Goal: Information Seeking & Learning: Understand process/instructions

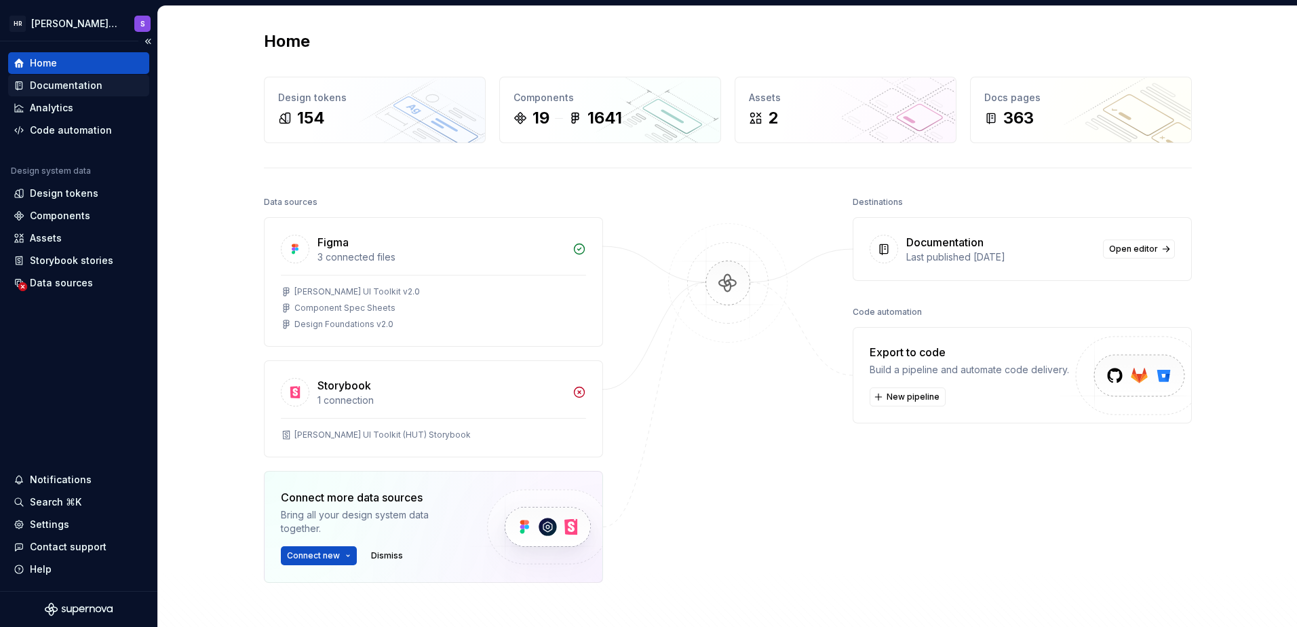
click at [56, 84] on div "Documentation" at bounding box center [66, 86] width 73 height 14
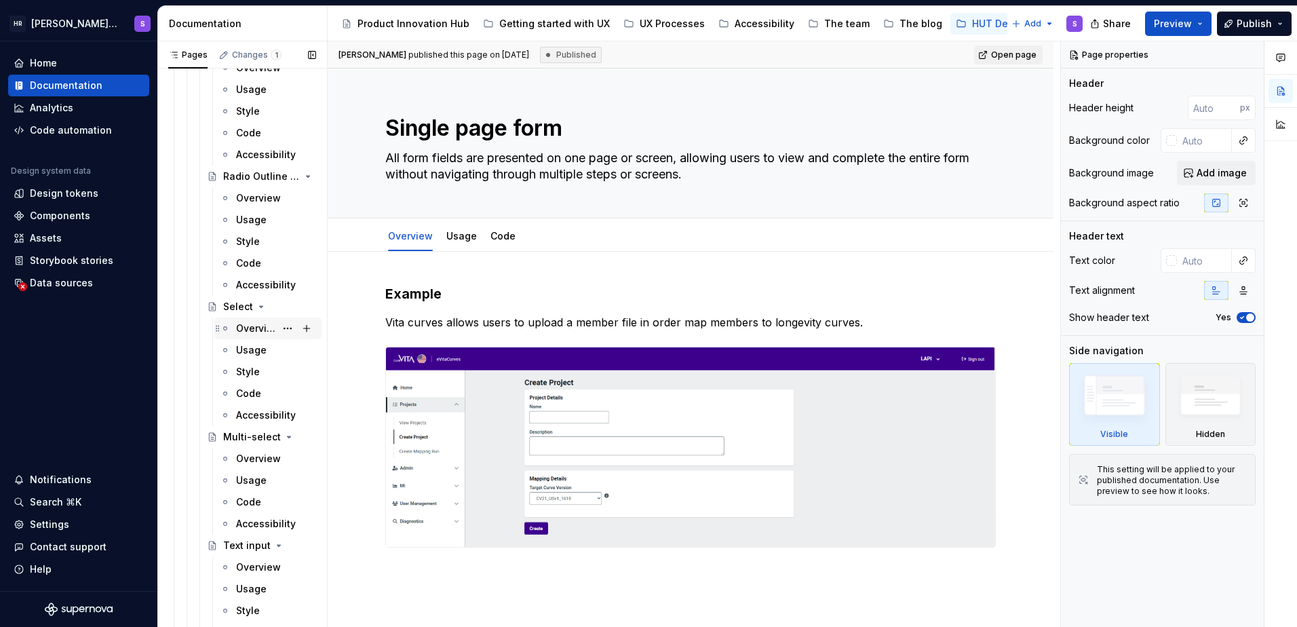
scroll to position [5518, 0]
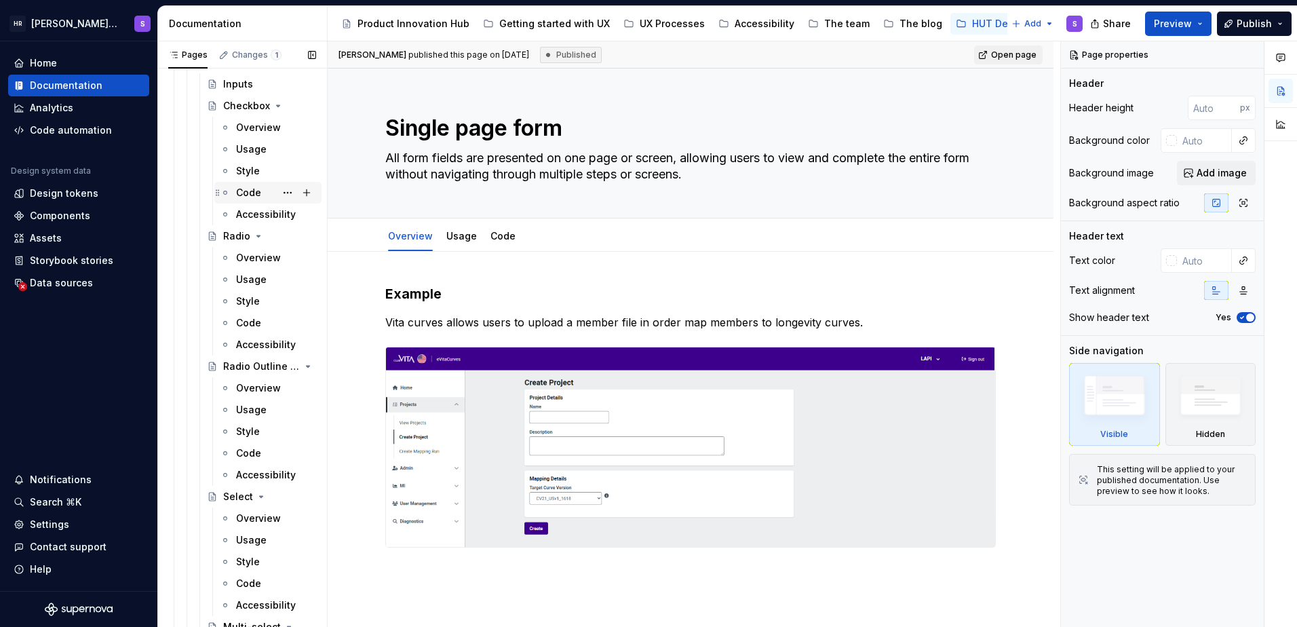
click at [246, 185] on div "Code" at bounding box center [276, 192] width 80 height 19
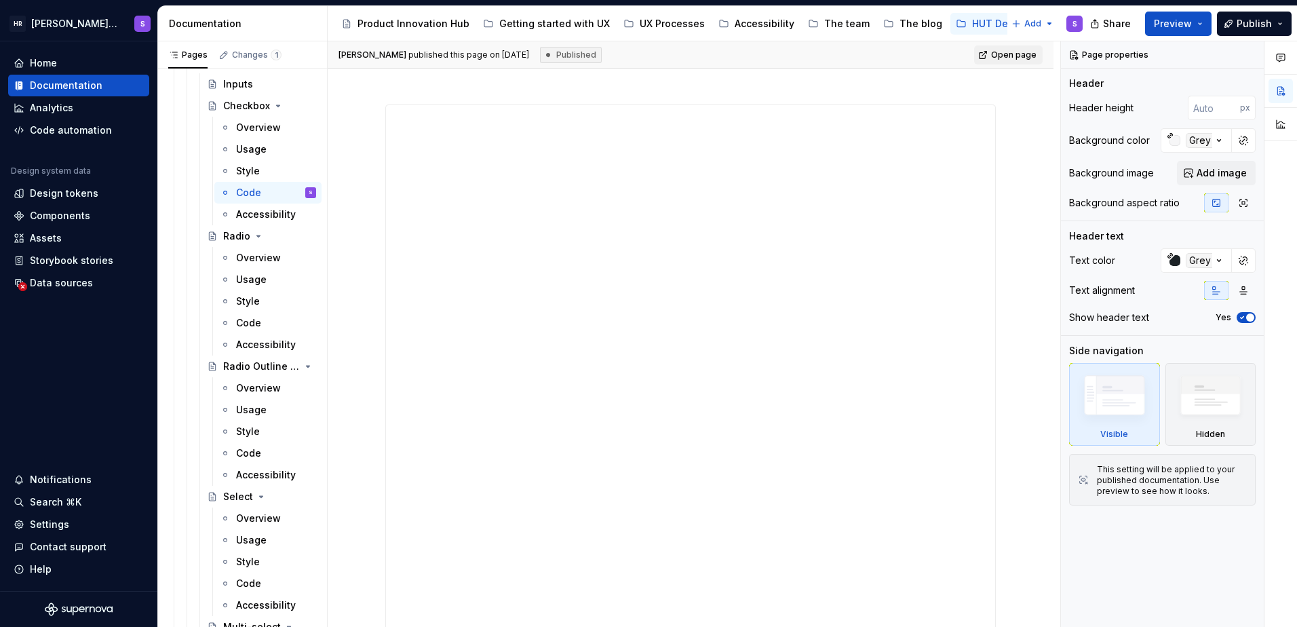
scroll to position [271, 0]
drag, startPoint x: 244, startPoint y: 309, endPoint x: 245, endPoint y: 326, distance: 17.0
click at [244, 308] on div "Style" at bounding box center [276, 301] width 80 height 14
click at [246, 326] on div "Code" at bounding box center [248, 323] width 25 height 14
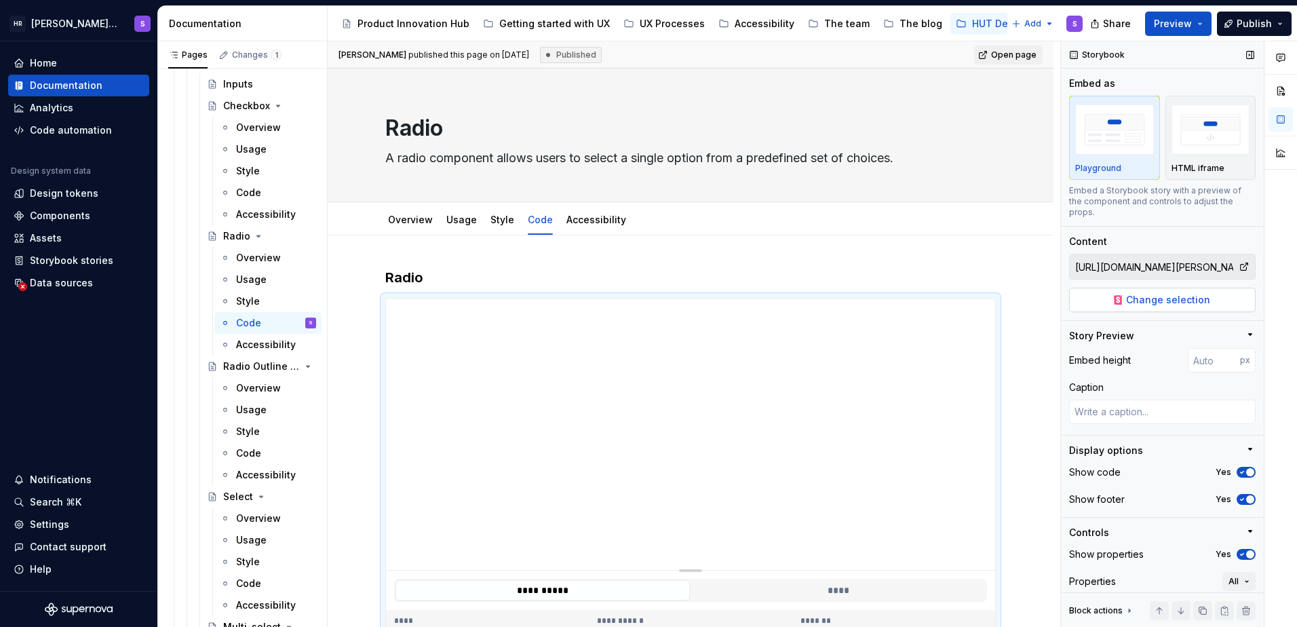
click at [1143, 302] on span "Change selection" at bounding box center [1168, 300] width 84 height 14
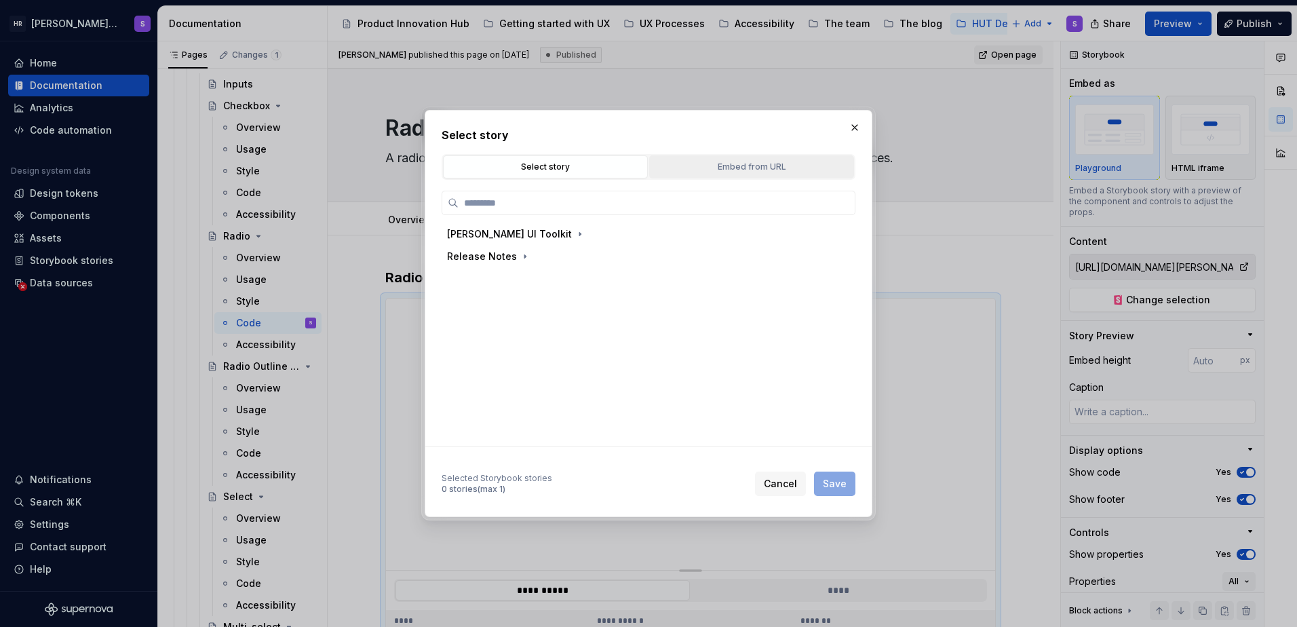
click at [791, 161] on div "Embed from URL" at bounding box center [751, 167] width 195 height 14
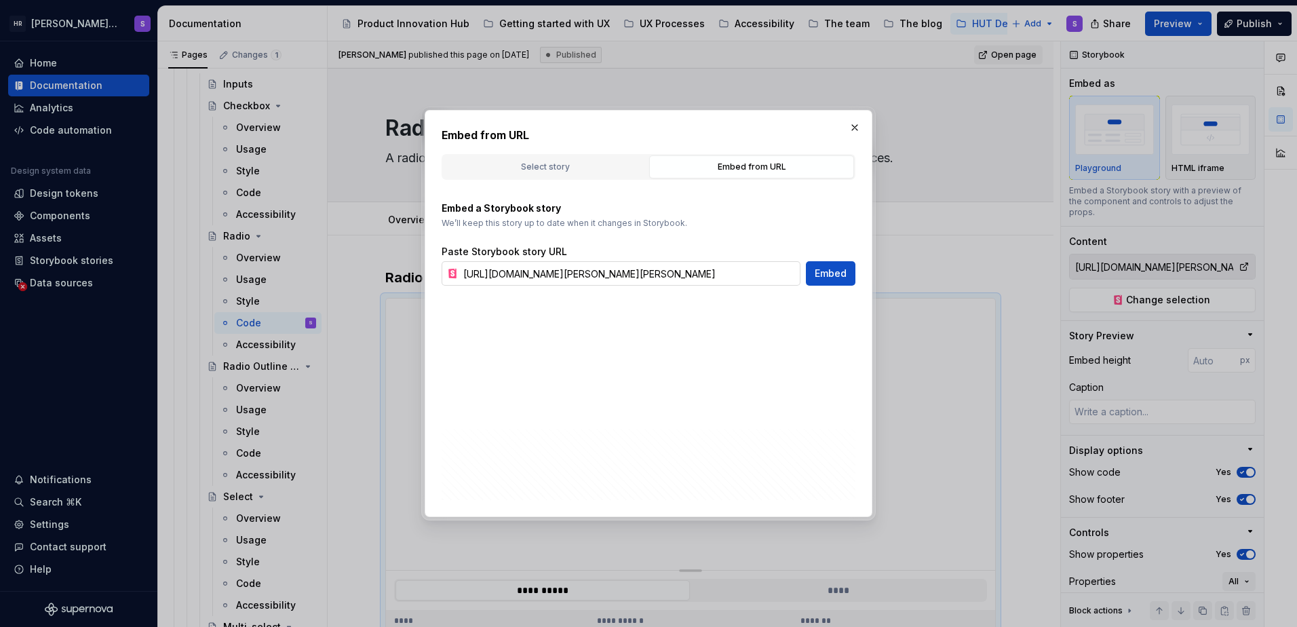
click at [619, 275] on input "https://hutstorybook.hymans-digital.co.uk/?path=/story/hymans-ui-toolkit-design…" at bounding box center [629, 273] width 343 height 24
drag, startPoint x: 551, startPoint y: 275, endPoint x: 932, endPoint y: 278, distance: 381.3
click at [932, 278] on div "Embed from URL Select story Embed from URL Hymans UI Toolkit Release Notes Sele…" at bounding box center [648, 313] width 1297 height 627
click at [700, 273] on input "https://hutstorybook.hymans-digital.co.uk/?path=/story/hymans-ui-toolkit-design…" at bounding box center [629, 273] width 343 height 24
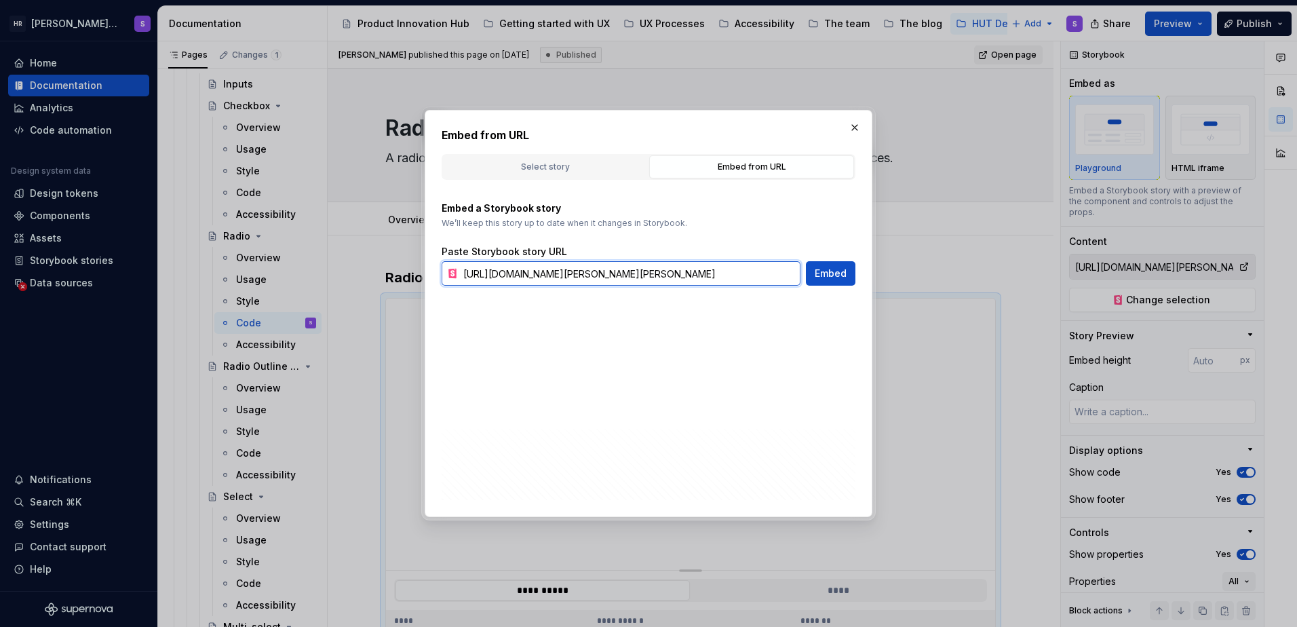
scroll to position [0, 0]
type textarea "*"
click at [703, 271] on input "https://hutstorybook.hymans-digital.co.uk/?path=/story/hymans-ui-toolkit-design…" at bounding box center [629, 273] width 343 height 24
paste input "-dev.hymans-labs.co.uk/?path=/docs/hymans-ui-toolkit-design-system-inputs-radio…"
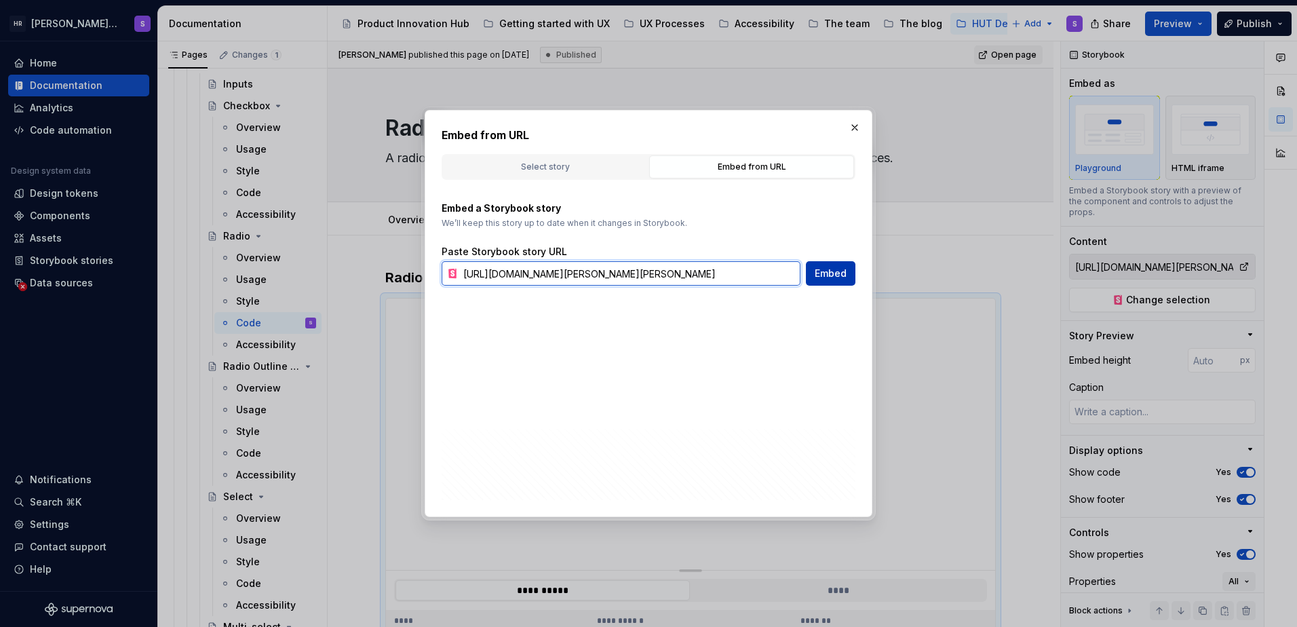
type input "https://hutstorybook-dev.hymans-labs.co.uk/?path=/docs/hymans-ui-toolkit-design…"
click at [832, 269] on span "Embed" at bounding box center [831, 274] width 32 height 14
type textarea "*"
type input "https://hutstorybook-dev.hymans-labs.co.uk/?path=/docs/hymans-ui-toolkit-design…"
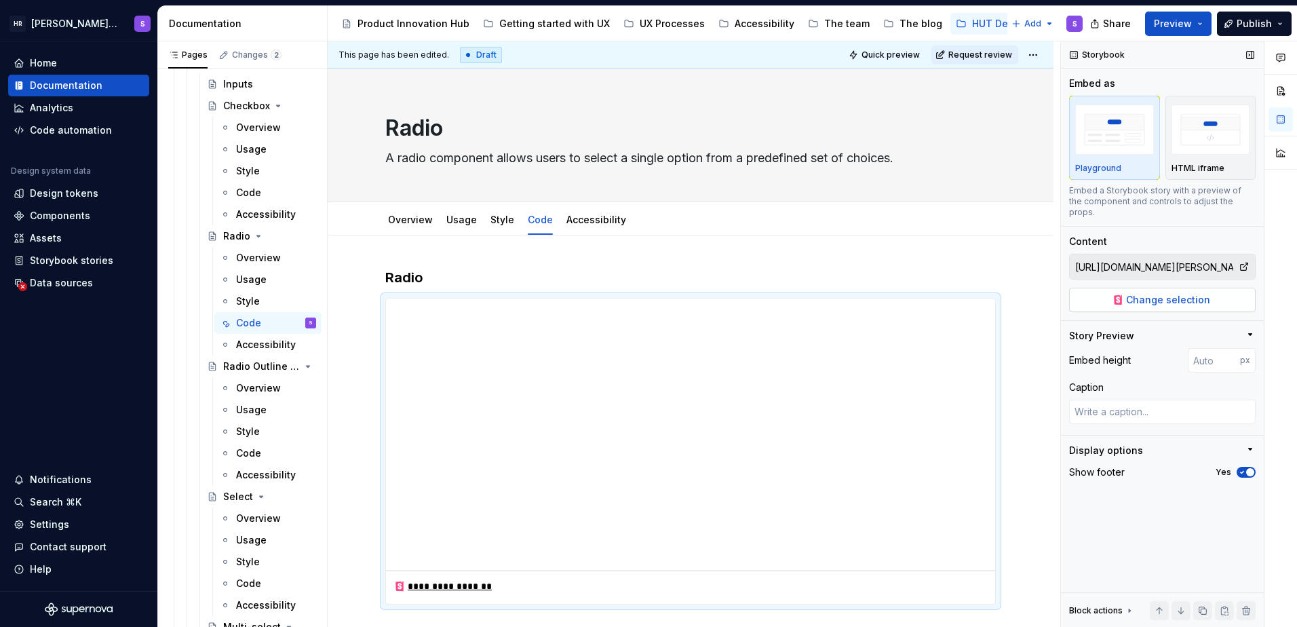
click at [1143, 296] on button "Change selection" at bounding box center [1162, 300] width 187 height 24
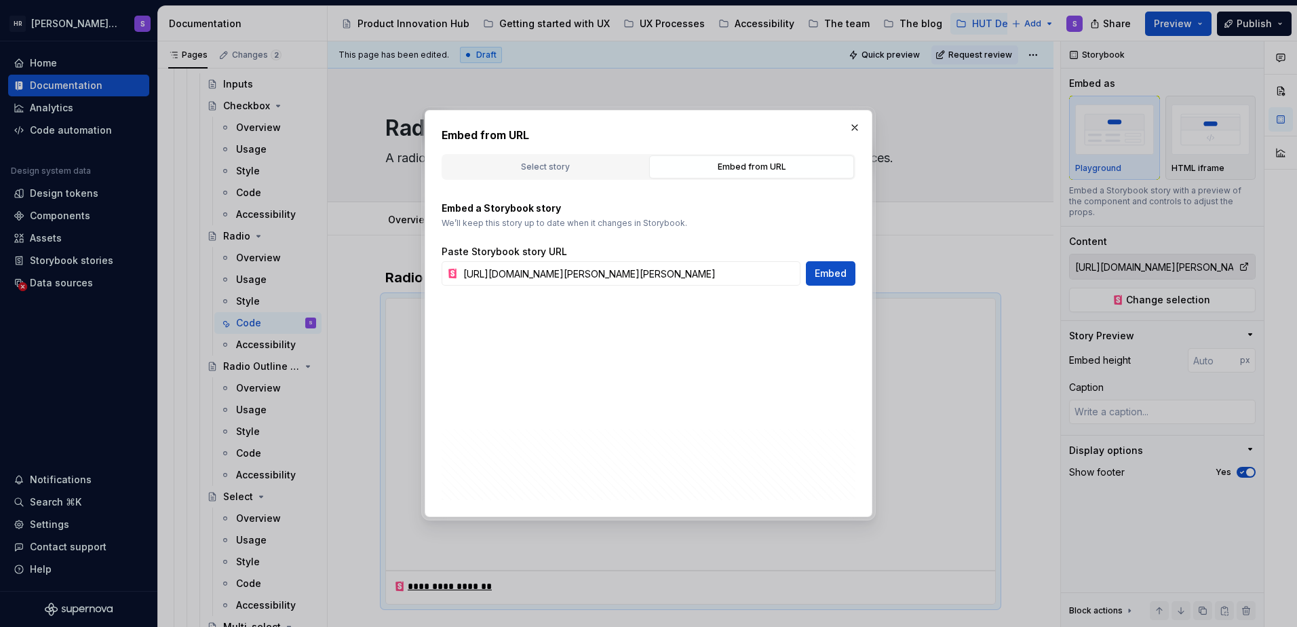
type textarea "*"
click at [668, 272] on input "https://hutstorybook-dev.hymans-labs.co.uk/?path=/docs/hymans-ui-toolkit-design…" at bounding box center [629, 273] width 343 height 24
type input "https://hutstorybook-dev.hymans-labs.co.uk/?path=/story/hymans-ui-toolkit-desig…"
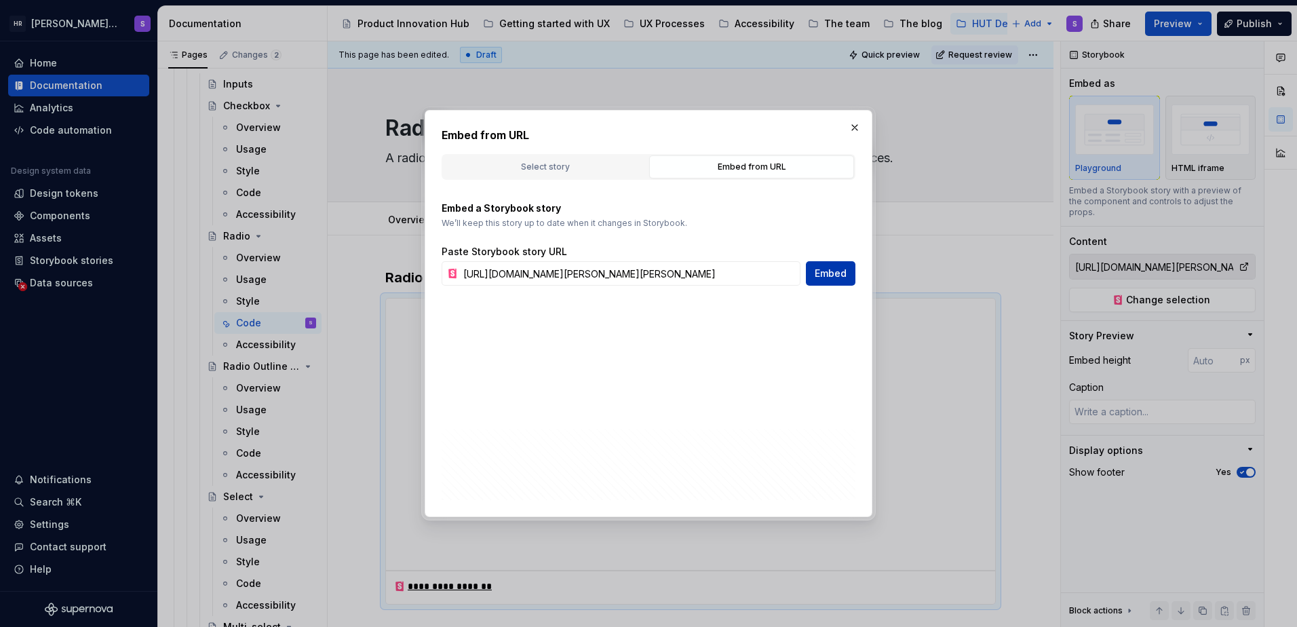
click at [839, 270] on span "Embed" at bounding box center [831, 274] width 32 height 14
type textarea "*"
type input "https://hutstorybook-dev.hymans-labs.co.uk/?path=/story/hymans-ui-toolkit-desig…"
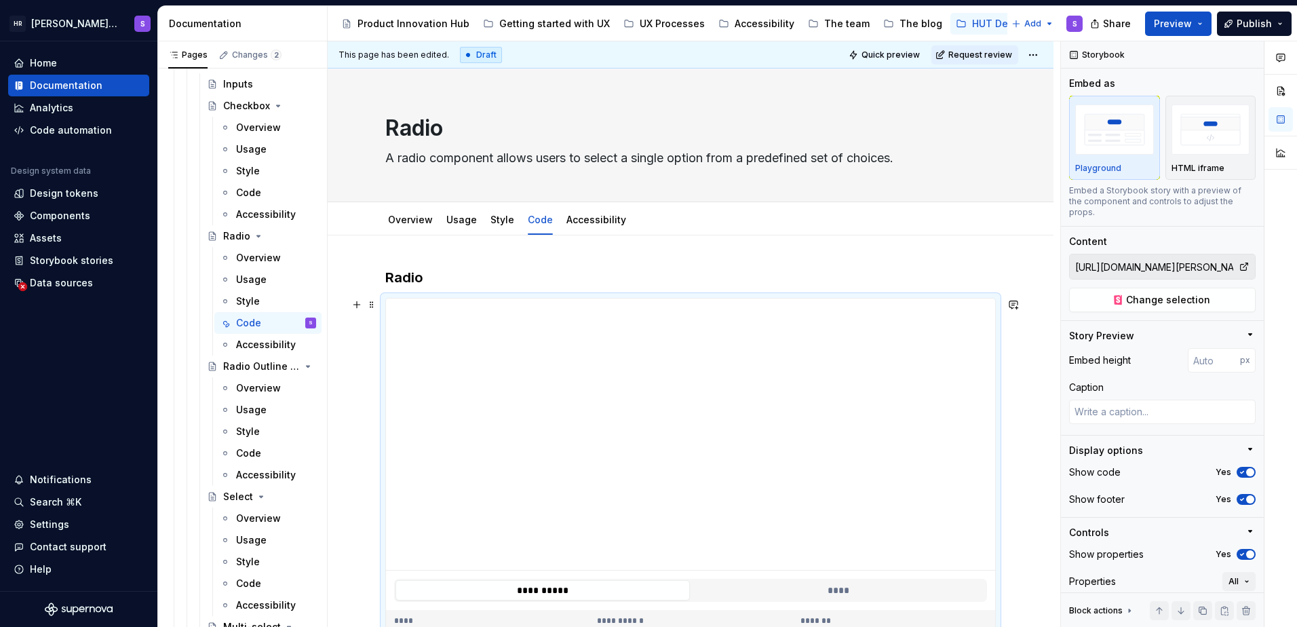
scroll to position [181, 0]
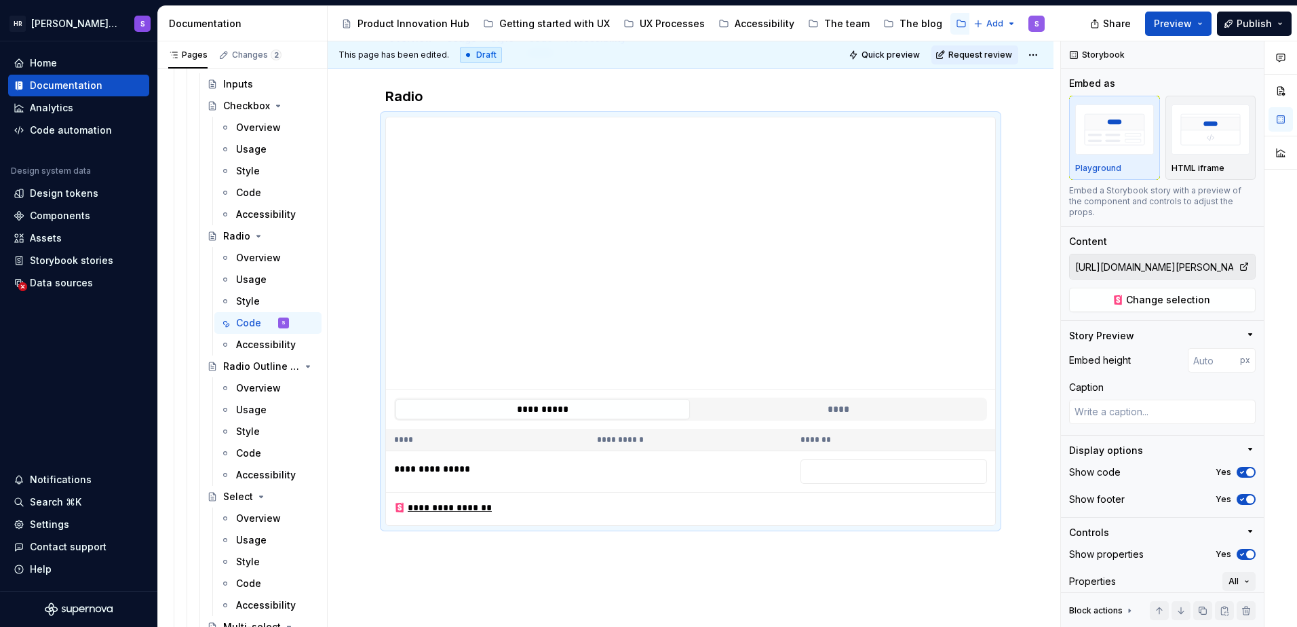
type textarea "*"
